Goal: Task Accomplishment & Management: Manage account settings

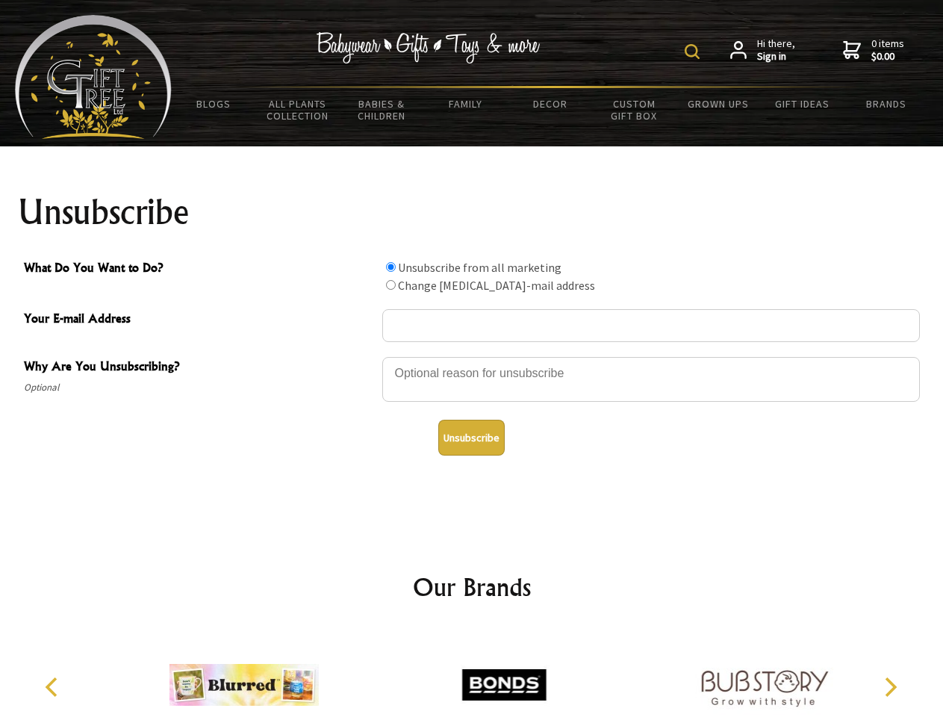
click at [695, 52] on img at bounding box center [692, 51] width 15 height 15
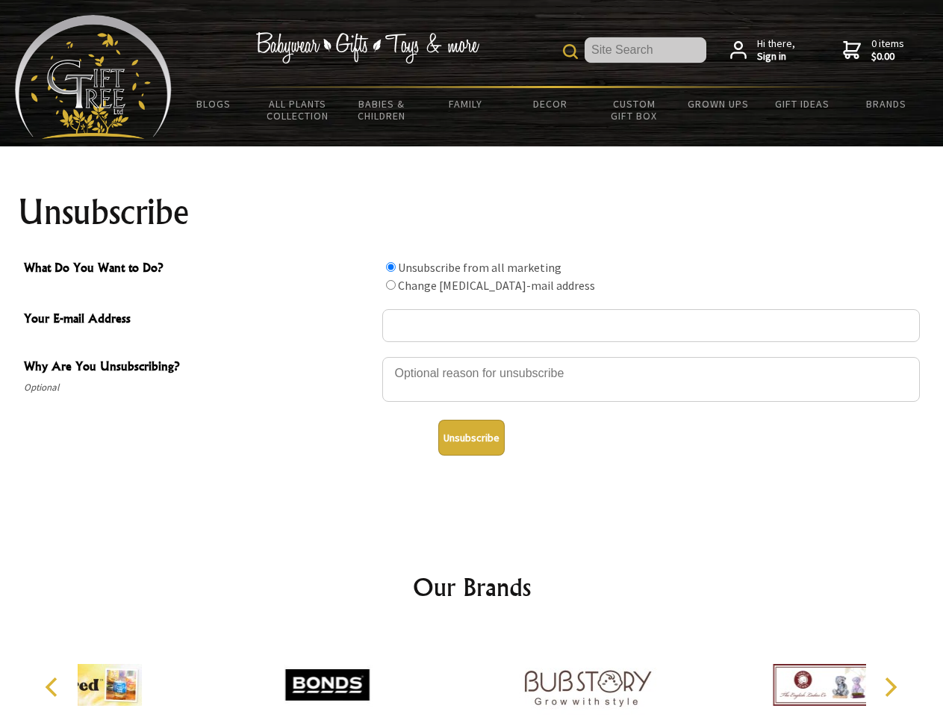
click at [472, 356] on div at bounding box center [651, 381] width 538 height 52
click at [391, 267] on input "What Do You Want to Do?" at bounding box center [391, 267] width 10 height 10
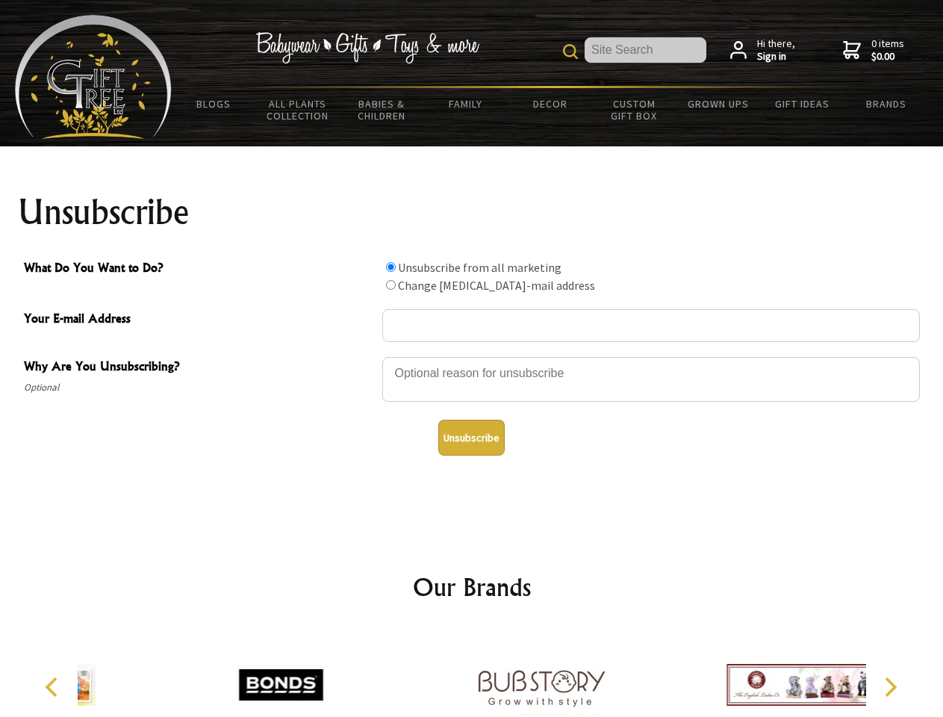
click at [391, 285] on input "What Do You Want to Do?" at bounding box center [391, 285] width 10 height 10
radio input "true"
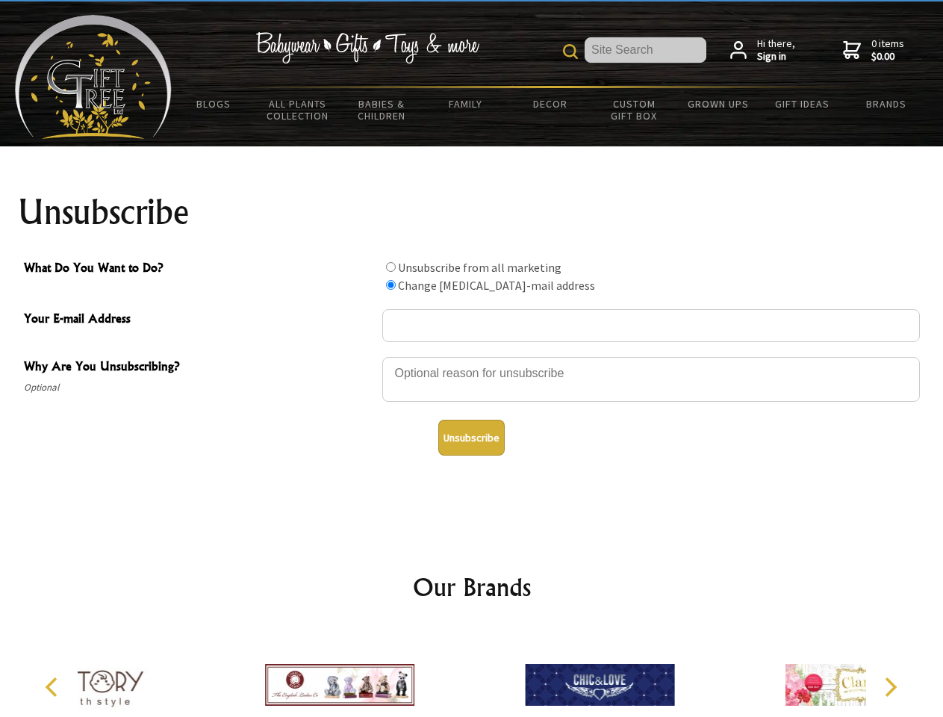
click at [471, 438] on button "Unsubscribe" at bounding box center [471, 438] width 66 height 36
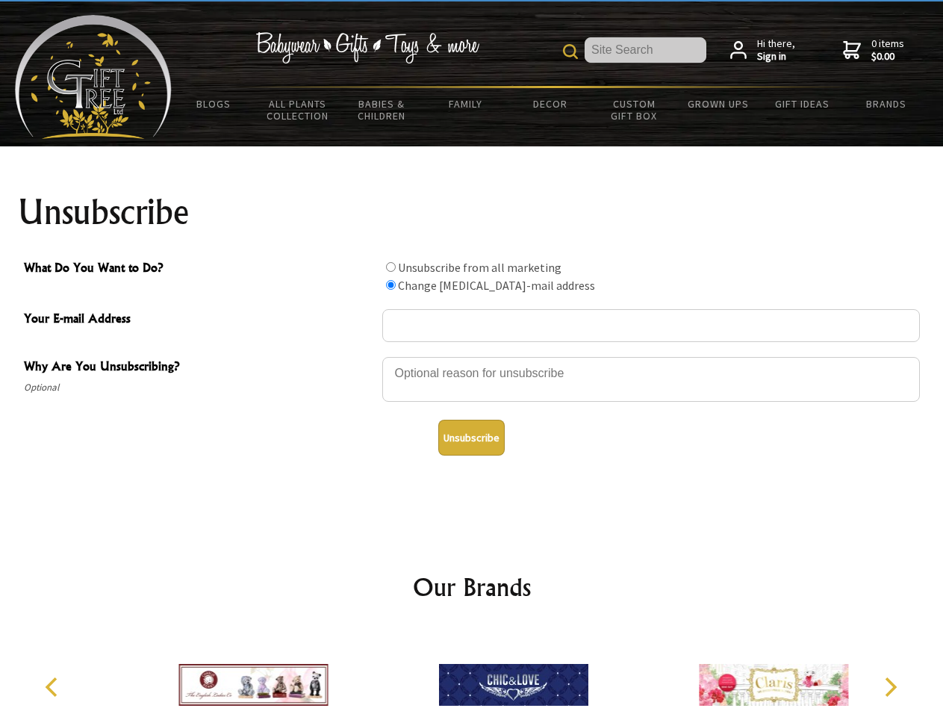
click at [54, 687] on icon "Previous" at bounding box center [52, 686] width 19 height 19
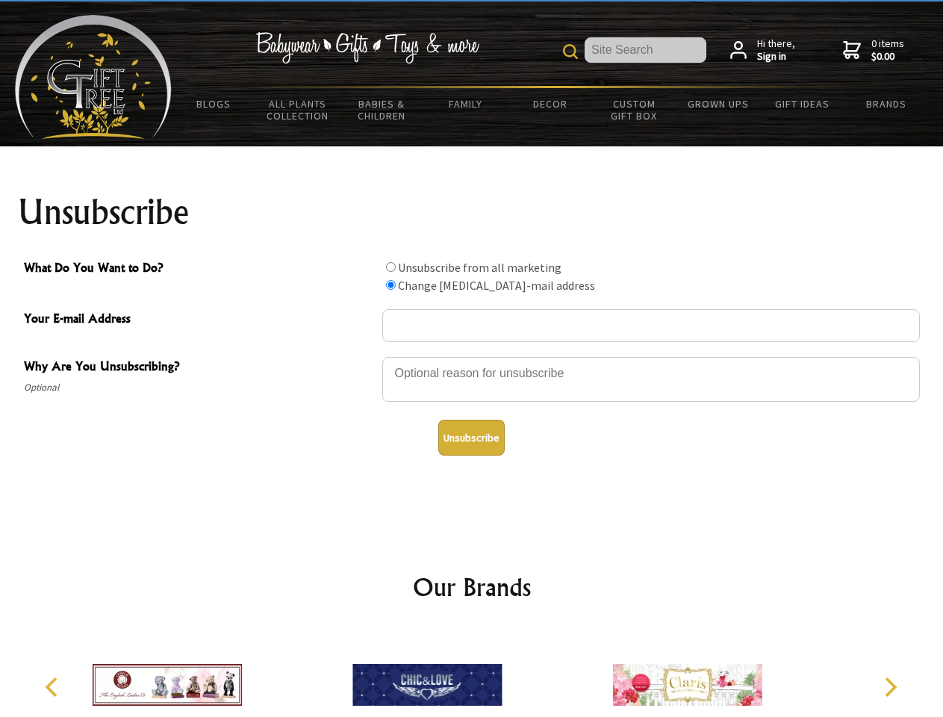
click at [890, 687] on icon "Next" at bounding box center [889, 686] width 19 height 19
